Goal: Complete application form: Complete application form

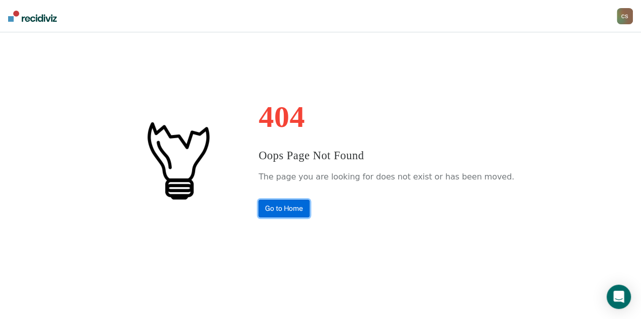
click at [272, 205] on link "Go to Home" at bounding box center [283, 209] width 51 height 18
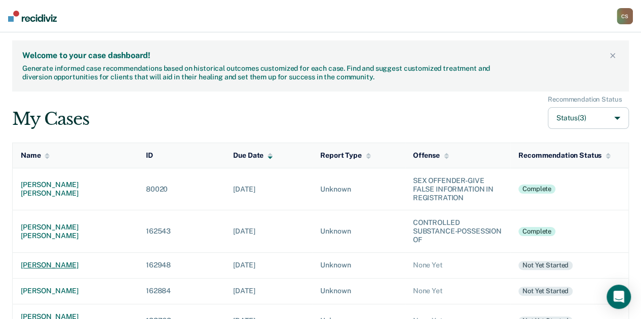
click at [39, 265] on div "[PERSON_NAME]" at bounding box center [75, 265] width 109 height 9
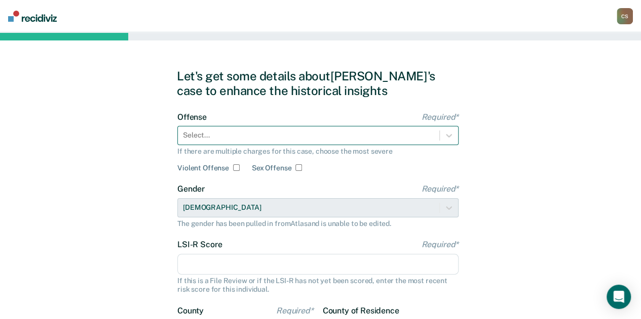
click at [295, 135] on div at bounding box center [308, 135] width 251 height 11
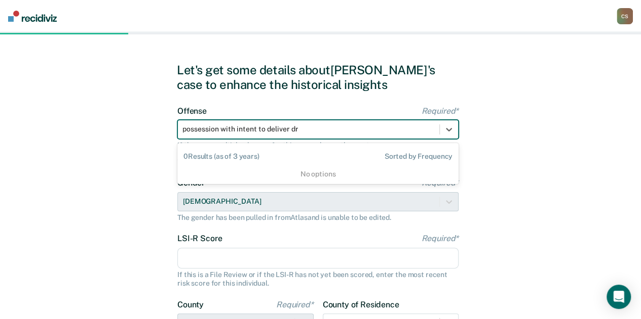
scroll to position [0, 1]
type input "possession with intent to deliver drug para"
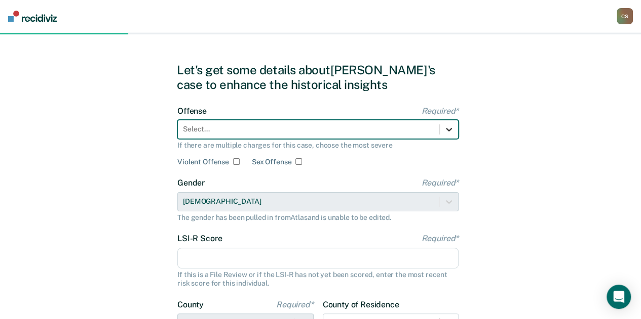
click at [448, 129] on icon at bounding box center [449, 130] width 6 height 4
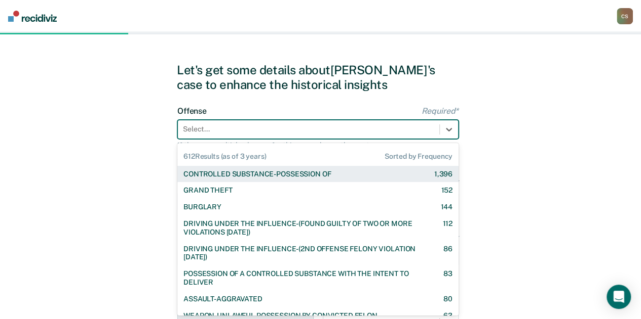
click at [333, 129] on div at bounding box center [308, 129] width 251 height 11
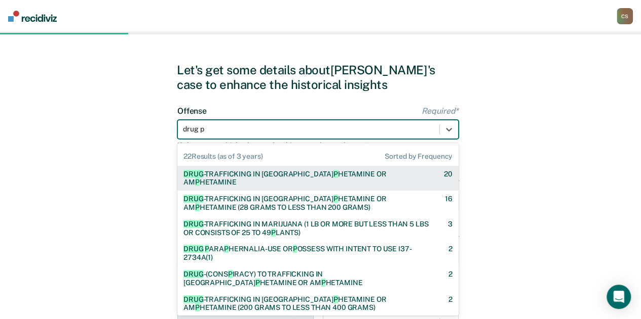
type input "drug pa"
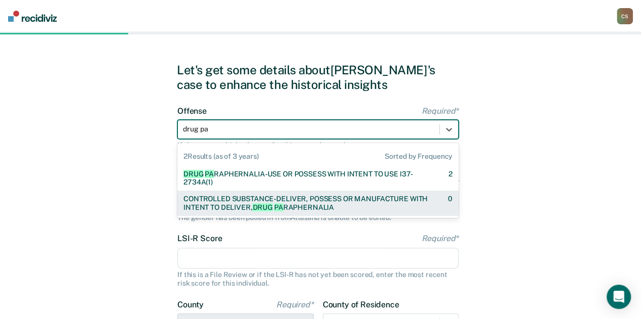
click at [292, 207] on div "CONTROLLED SUBSTANCE-DELIVER, POSSESS OR MANUFACTURE WITH INTENT TO DELIVER, DR…" at bounding box center [306, 203] width 247 height 17
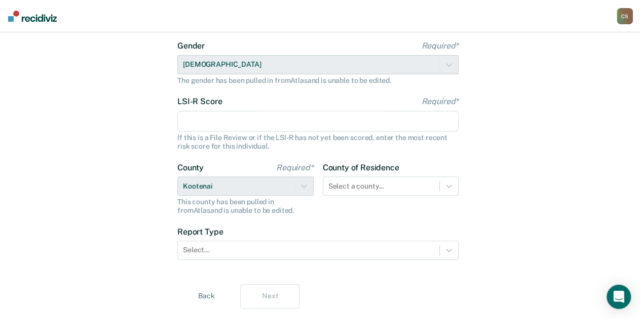
scroll to position [158, 0]
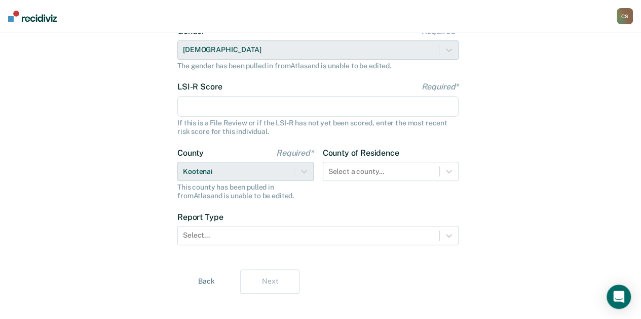
click at [269, 109] on input "LSI-R Score Required*" at bounding box center [317, 106] width 281 height 21
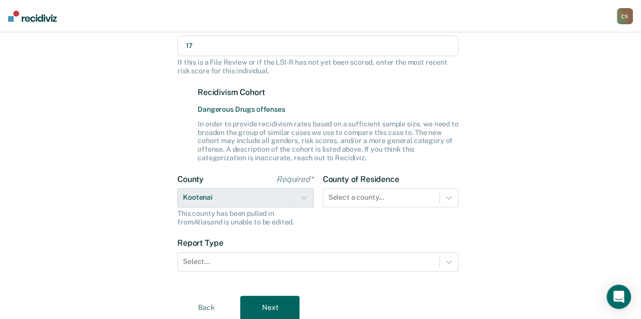
scroll to position [255, 0]
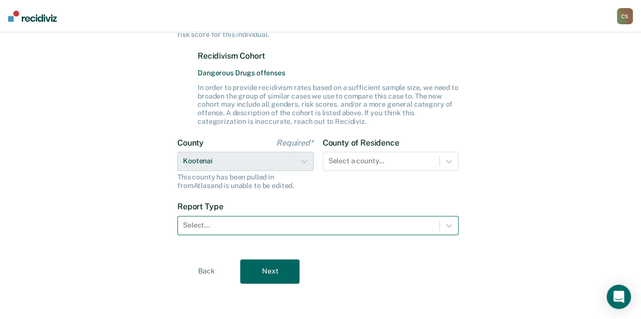
type input "17"
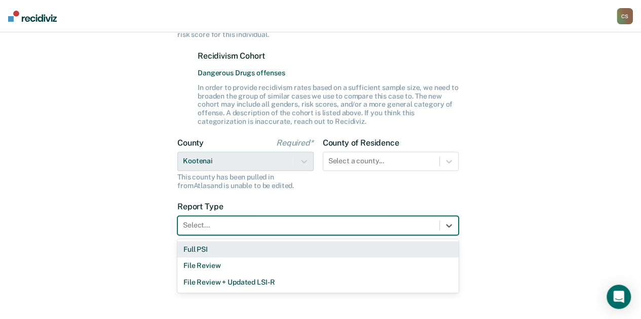
click at [230, 227] on div at bounding box center [308, 225] width 251 height 11
click at [217, 251] on div "Full PSI" at bounding box center [317, 250] width 281 height 17
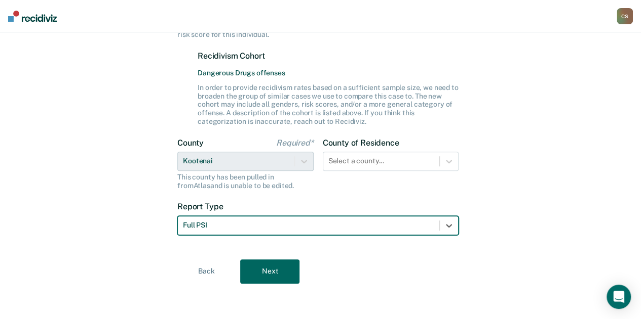
click at [272, 276] on button "Next" at bounding box center [269, 272] width 59 height 24
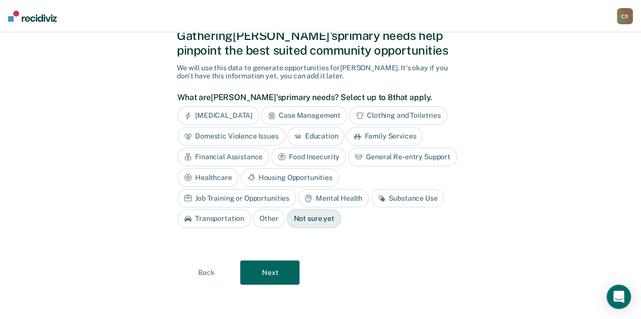
click at [298, 116] on div "Case Management" at bounding box center [304, 115] width 86 height 19
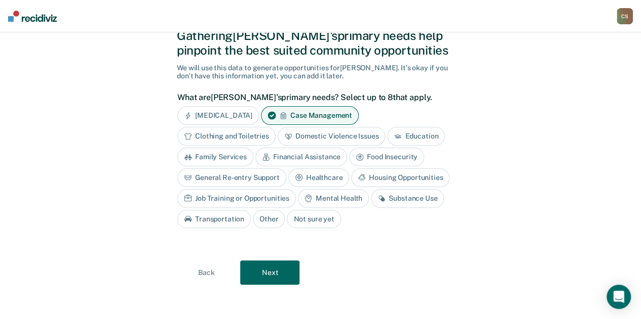
click at [335, 195] on div "Mental Health" at bounding box center [333, 198] width 71 height 19
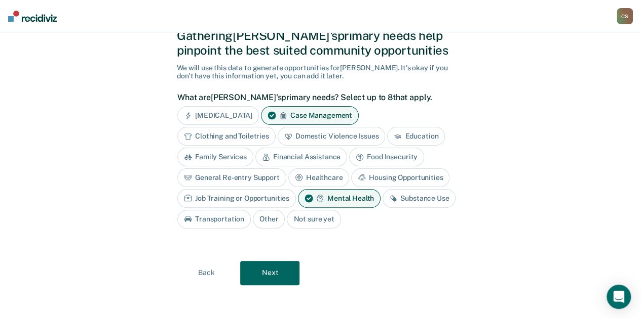
click at [420, 197] on div "Substance Use" at bounding box center [418, 198] width 73 height 19
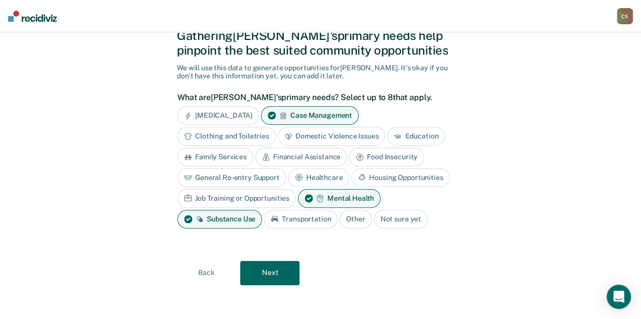
click at [262, 274] on button "Next" at bounding box center [269, 273] width 59 height 24
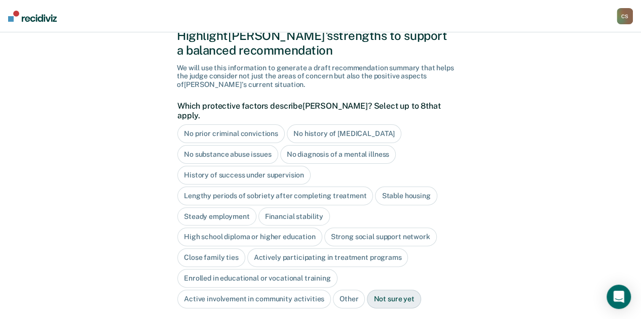
click at [227, 126] on div "No prior criminal convictions" at bounding box center [230, 134] width 107 height 19
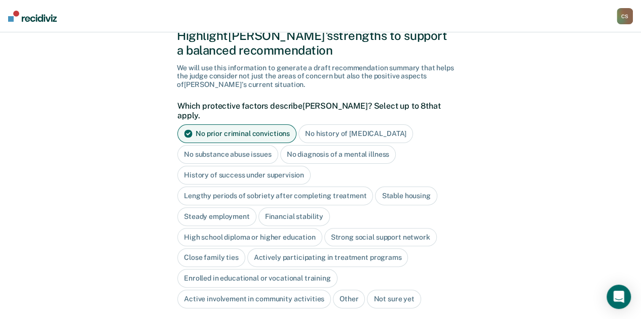
click at [342, 125] on div "No history of [MEDICAL_DATA]" at bounding box center [355, 134] width 114 height 19
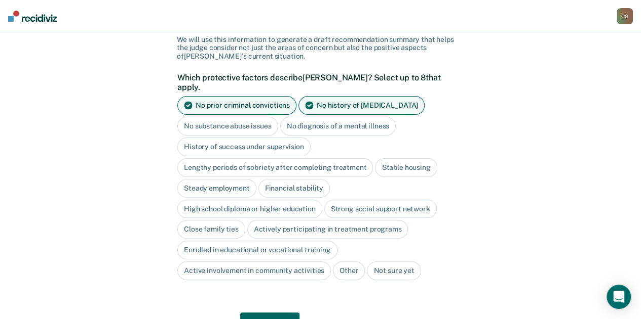
scroll to position [91, 0]
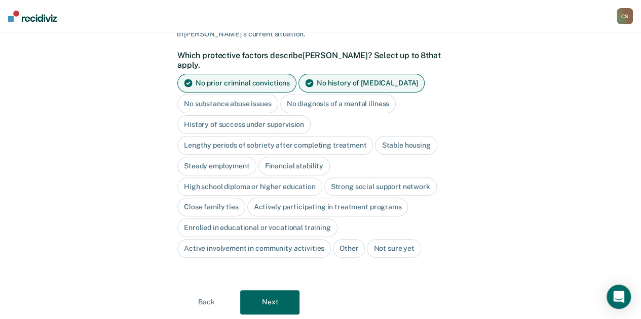
click at [392, 136] on div "Stable housing" at bounding box center [406, 145] width 62 height 19
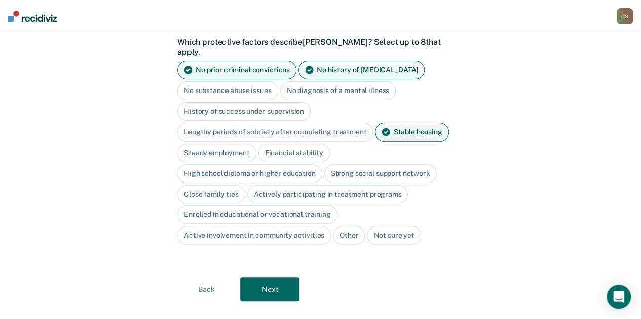
scroll to position [110, 0]
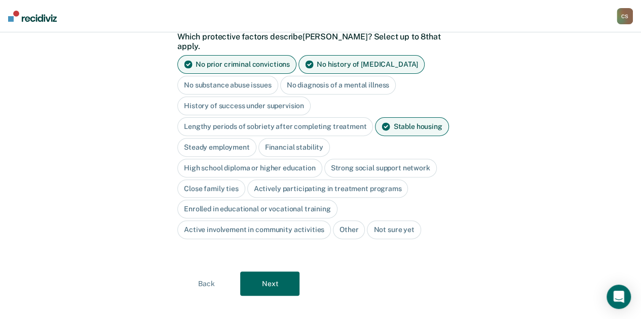
click at [251, 159] on div "High school diploma or higher education" at bounding box center [249, 168] width 145 height 19
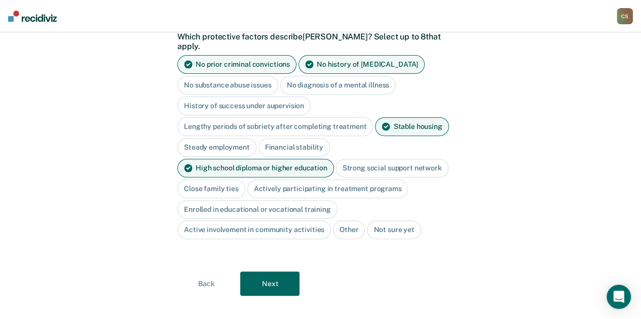
click at [221, 180] on div "Close family ties" at bounding box center [211, 189] width 68 height 19
click at [274, 273] on button "Next" at bounding box center [269, 284] width 59 height 24
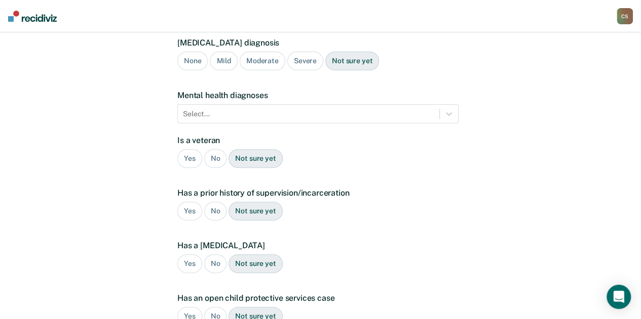
scroll to position [245, 0]
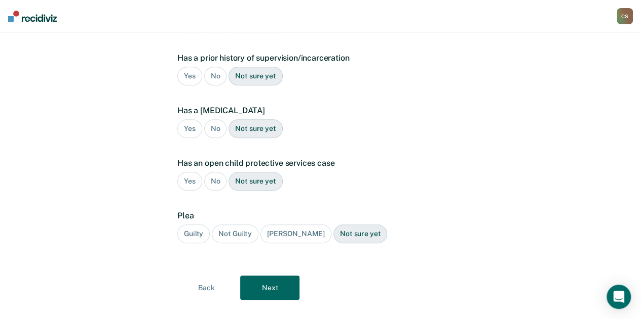
click at [214, 67] on div "No" at bounding box center [215, 76] width 23 height 19
click at [212, 119] on div "No" at bounding box center [215, 128] width 23 height 19
click at [215, 172] on div "No" at bounding box center [215, 181] width 23 height 19
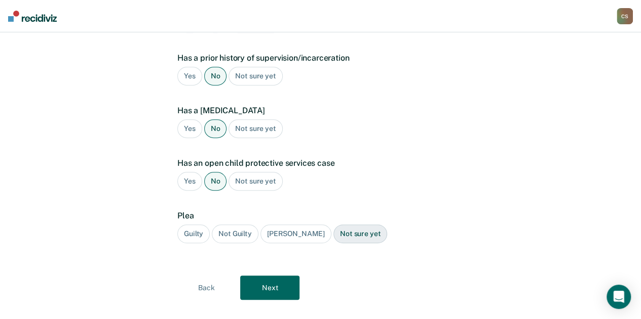
click at [191, 225] on div "Guilty" at bounding box center [193, 234] width 32 height 19
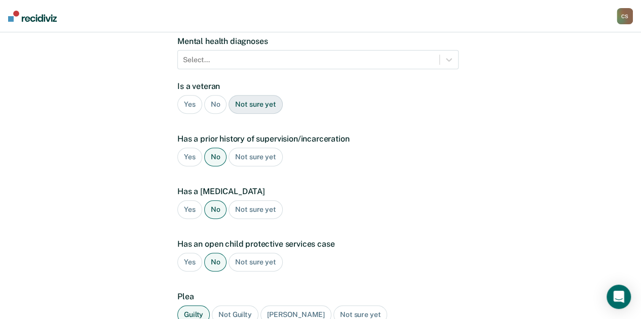
scroll to position [43, 0]
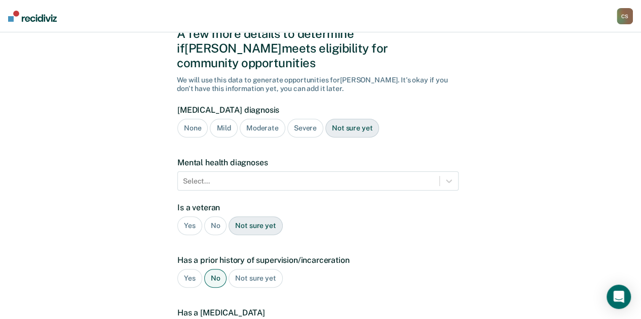
click at [302, 119] on div "Severe" at bounding box center [305, 128] width 36 height 19
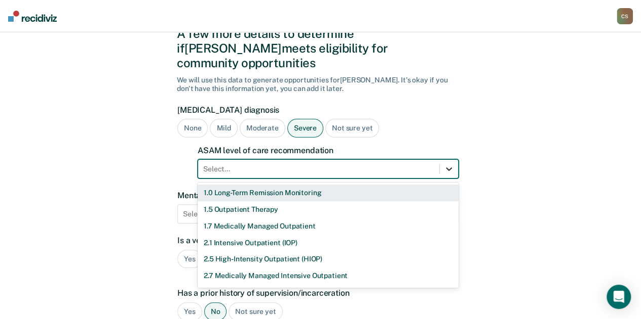
click at [448, 164] on icon at bounding box center [449, 169] width 10 height 10
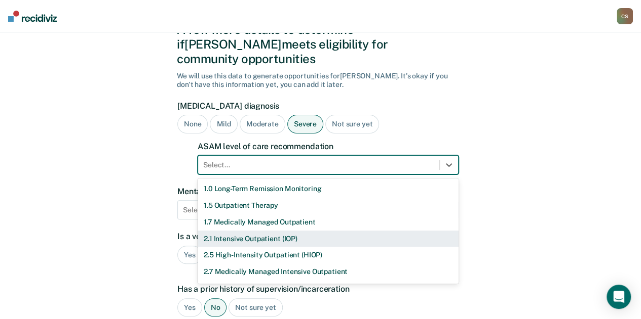
click at [318, 231] on div "2.1 Intensive Outpatient (IOP)" at bounding box center [327, 239] width 261 height 17
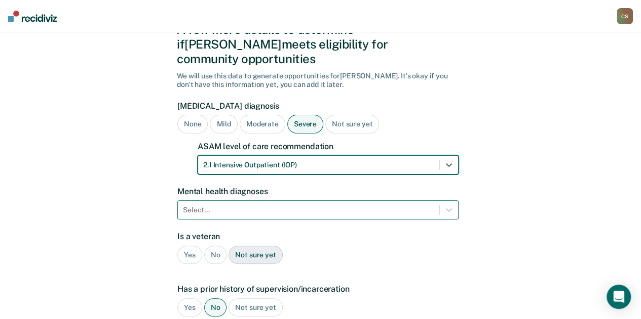
scroll to position [92, 0]
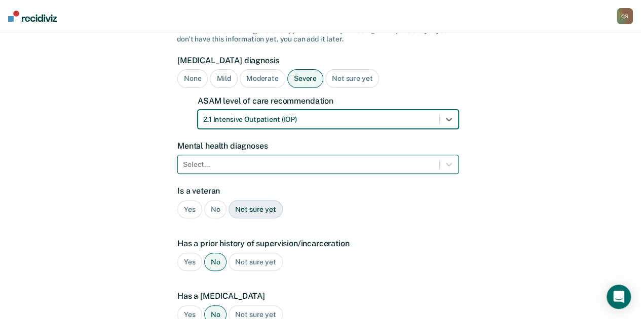
click at [301, 174] on div "Select..." at bounding box center [317, 164] width 281 height 19
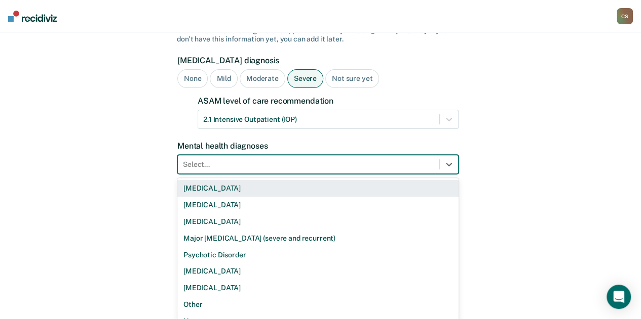
scroll to position [2, 0]
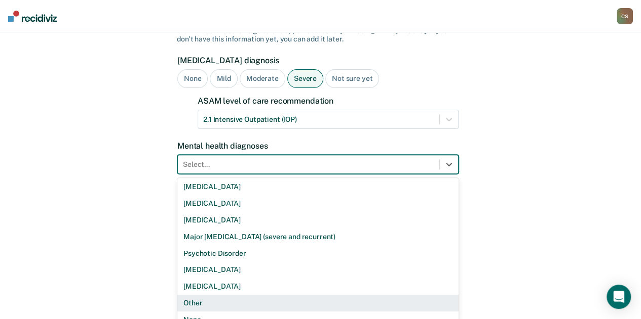
click at [191, 295] on div "Other" at bounding box center [317, 303] width 281 height 17
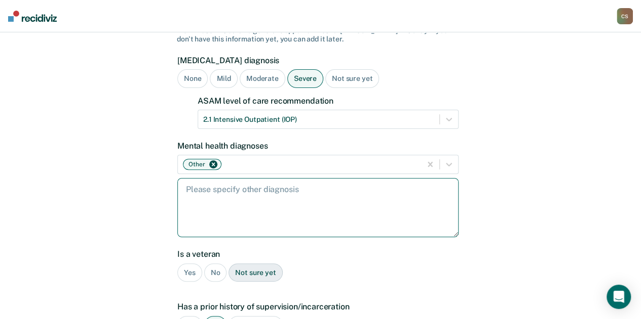
click at [215, 179] on textarea at bounding box center [317, 207] width 281 height 59
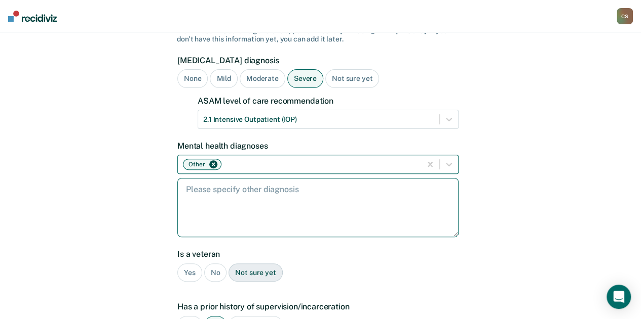
click at [213, 161] on icon "Remove Other" at bounding box center [213, 164] width 7 height 7
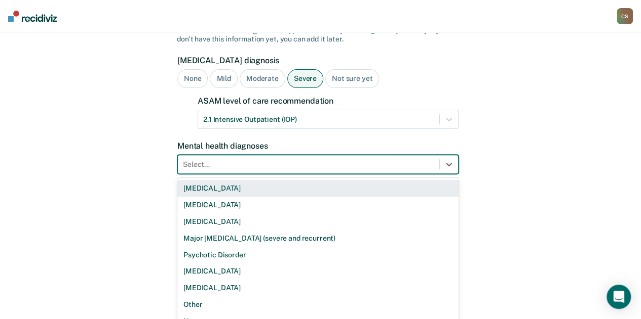
click at [213, 159] on div at bounding box center [308, 164] width 251 height 11
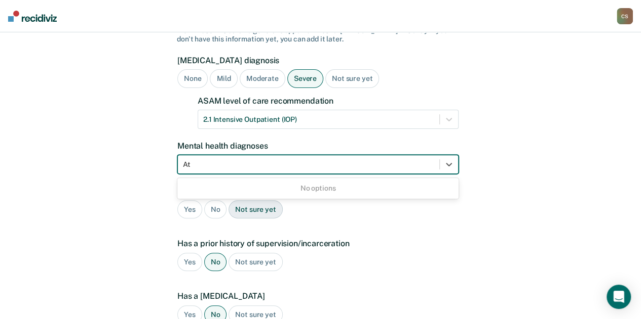
type input "A"
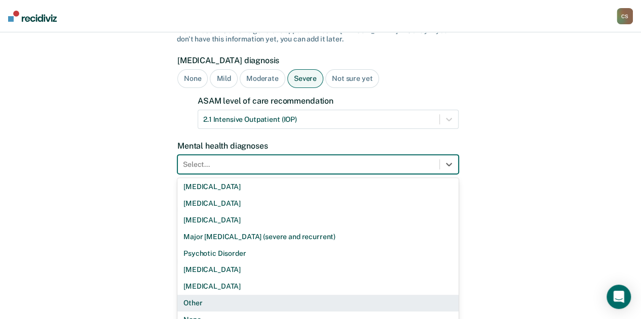
click at [197, 295] on div "Other" at bounding box center [317, 303] width 281 height 17
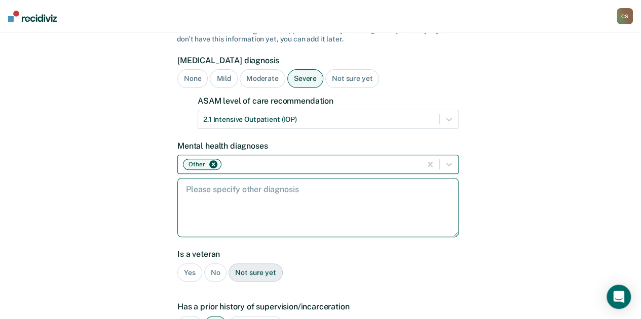
click at [195, 178] on textarea at bounding box center [317, 207] width 281 height 59
drag, startPoint x: 187, startPoint y: 174, endPoint x: 213, endPoint y: 173, distance: 25.8
click at [213, 178] on textarea "[MEDICAL_DATA]," at bounding box center [317, 207] width 281 height 59
paste textarea "[MEDICAL_DATA] ([MEDICAL_DATA]), [MEDICAL_DATA], [MEDICAL_DATA] ([MEDICAL_DATA]…"
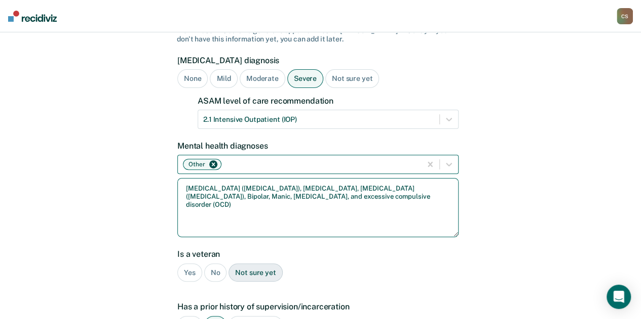
type textarea "[MEDICAL_DATA] ([MEDICAL_DATA]), [MEDICAL_DATA], [MEDICAL_DATA] ([MEDICAL_DATA]…"
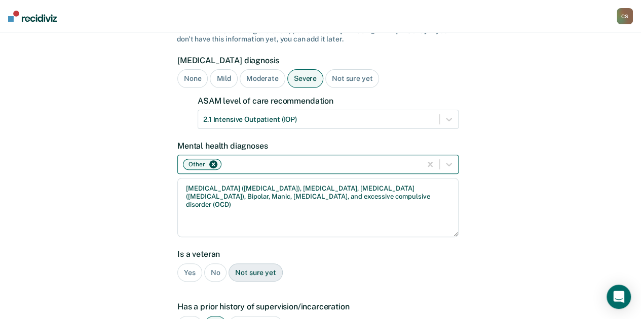
click at [253, 159] on div at bounding box center [319, 164] width 192 height 11
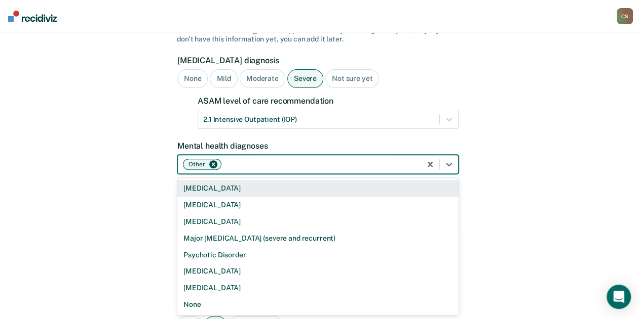
click at [223, 180] on div "[MEDICAL_DATA]" at bounding box center [317, 188] width 281 height 17
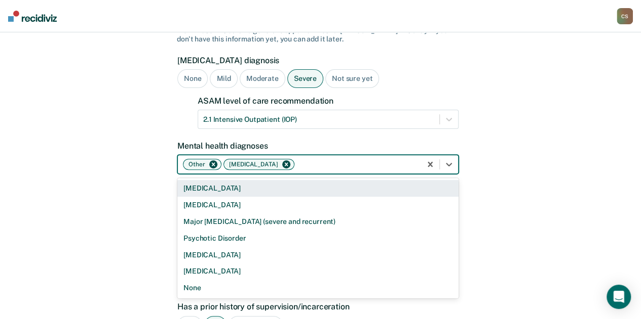
click at [307, 159] on div at bounding box center [355, 164] width 119 height 11
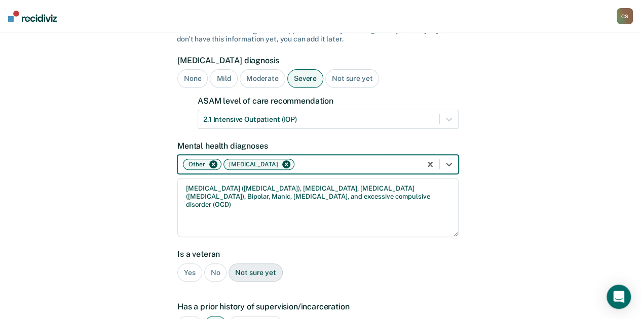
click at [307, 159] on div at bounding box center [355, 164] width 119 height 11
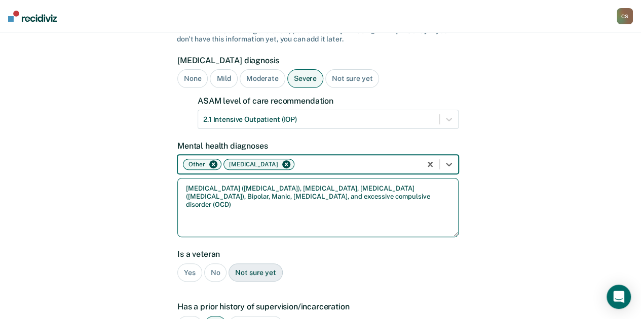
click at [229, 195] on textarea "[MEDICAL_DATA] ([MEDICAL_DATA]), [MEDICAL_DATA], [MEDICAL_DATA] ([MEDICAL_DATA]…" at bounding box center [317, 207] width 281 height 59
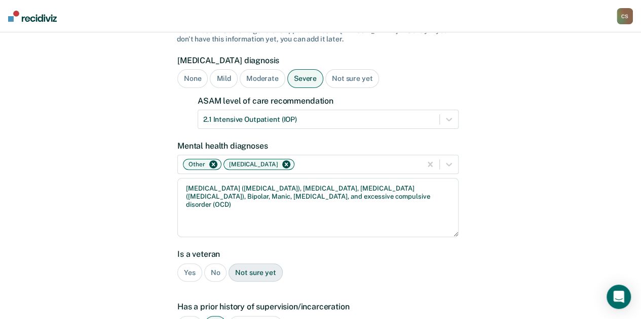
click at [217, 264] on div "No" at bounding box center [215, 273] width 23 height 19
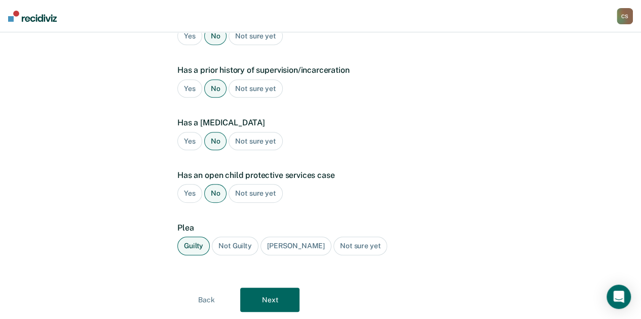
scroll to position [342, 0]
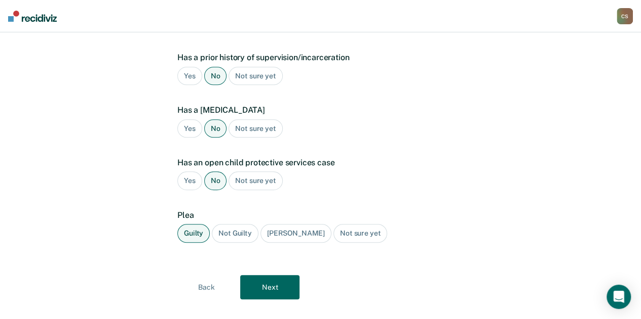
click at [256, 275] on button "Next" at bounding box center [269, 287] width 59 height 24
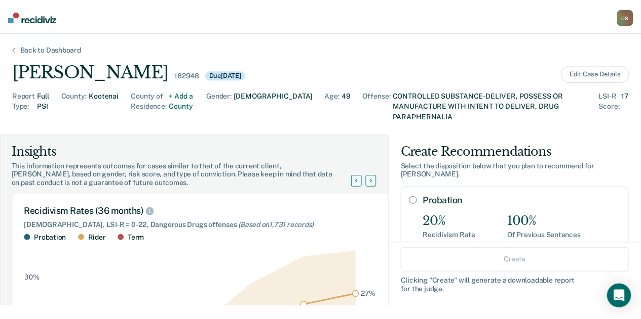
scroll to position [0, 0]
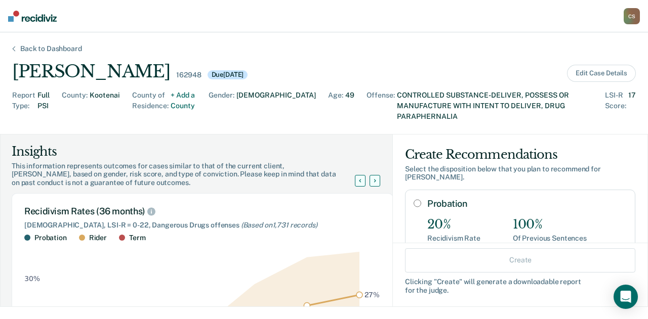
click at [414, 199] on input "Probation" at bounding box center [418, 203] width 8 height 8
radio input "true"
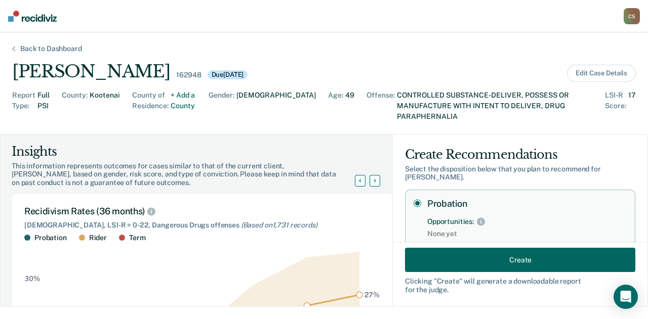
click at [506, 263] on button "Create" at bounding box center [520, 260] width 230 height 24
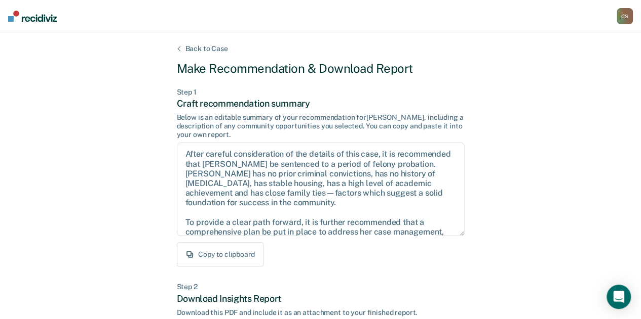
click at [208, 250] on button "Copy to clipboard" at bounding box center [220, 255] width 87 height 24
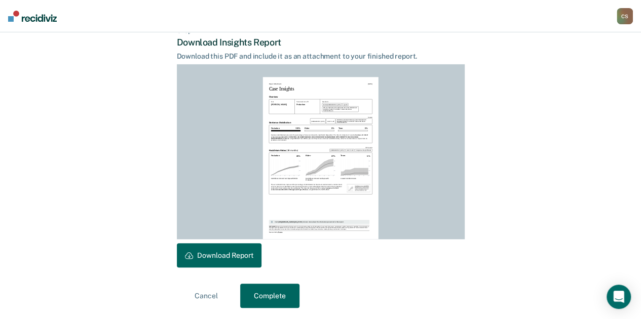
scroll to position [257, 0]
click at [207, 249] on button "Download Report" at bounding box center [219, 255] width 85 height 24
click at [286, 297] on button "Complete" at bounding box center [269, 296] width 59 height 24
